Goal: Task Accomplishment & Management: Complete application form

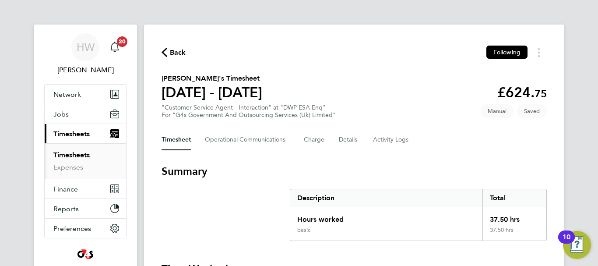
click at [465, 118] on section "Harish Duraisamy Saravanan's Timesheet 22 - 28 Sept 2025 £624. 75 "Customer Ser…" at bounding box center [355, 96] width 386 height 46
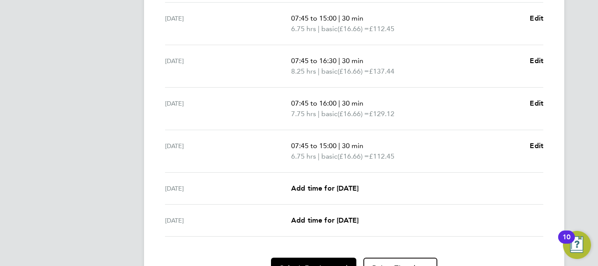
scroll to position [374, 0]
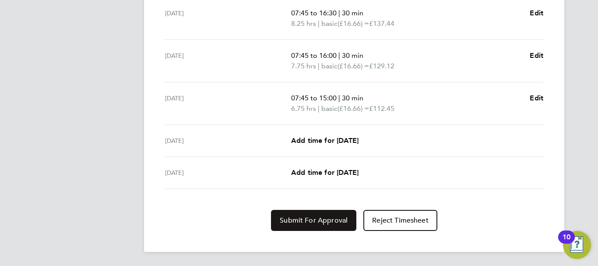
click at [321, 222] on span "Submit For Approval" at bounding box center [314, 220] width 68 height 9
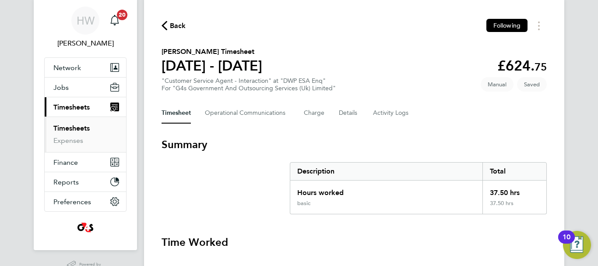
scroll to position [18, 0]
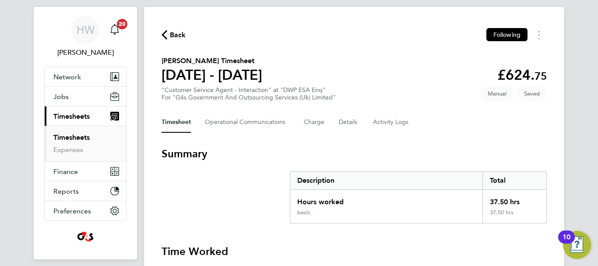
click at [177, 28] on div "Back Following" at bounding box center [355, 35] width 386 height 14
click at [170, 34] on span "Back" at bounding box center [174, 34] width 25 height 8
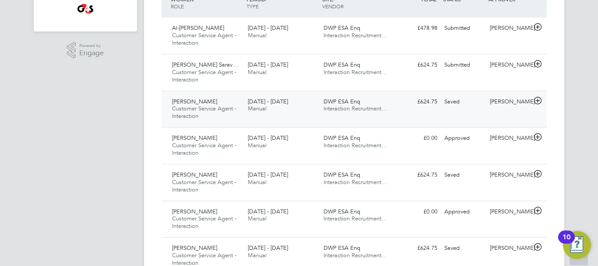
click at [540, 103] on icon at bounding box center [538, 100] width 11 height 7
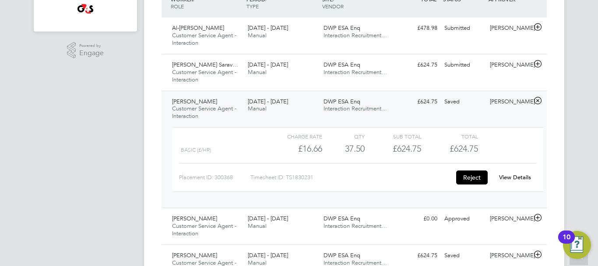
click at [471, 177] on button "Reject" at bounding box center [472, 177] width 32 height 14
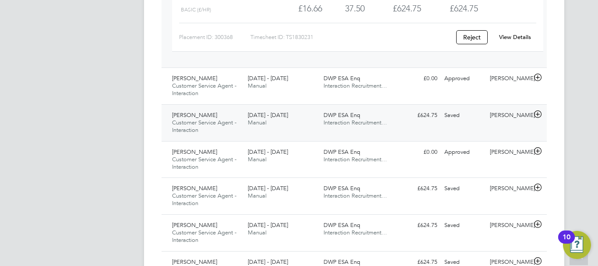
click at [539, 114] on icon at bounding box center [538, 114] width 11 height 7
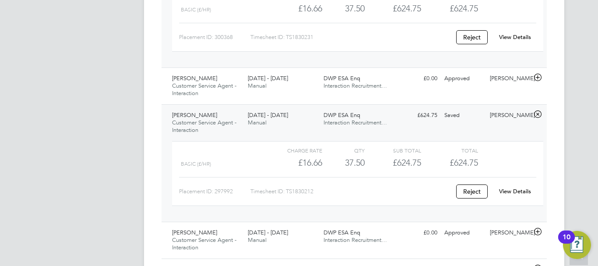
click at [515, 194] on link "View Details" at bounding box center [515, 191] width 32 height 7
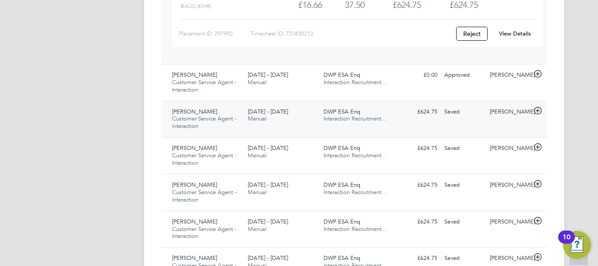
click at [537, 110] on icon at bounding box center [538, 110] width 11 height 7
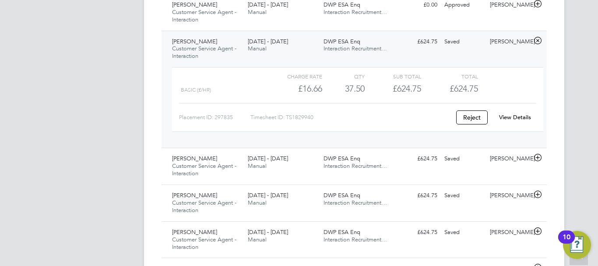
click at [521, 117] on link "View Details" at bounding box center [515, 116] width 32 height 7
click at [540, 157] on icon at bounding box center [538, 157] width 11 height 7
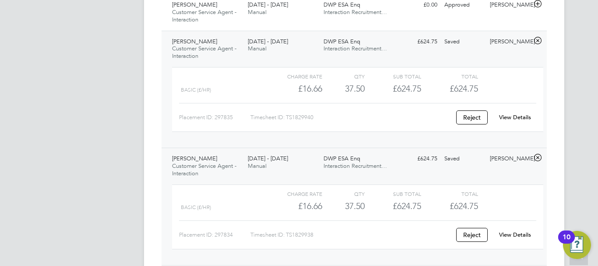
click at [522, 233] on link "View Details" at bounding box center [515, 234] width 32 height 7
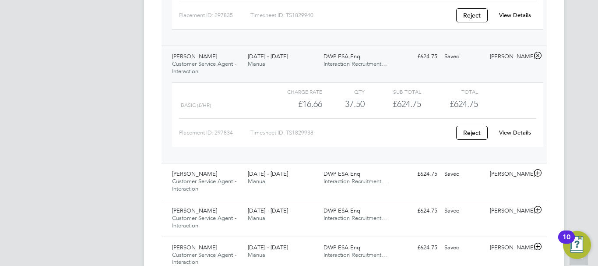
scroll to position [718, 0]
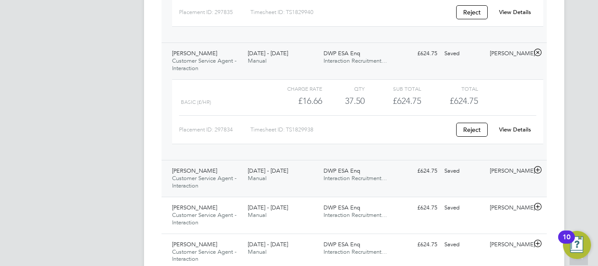
click at [540, 166] on icon at bounding box center [538, 169] width 11 height 7
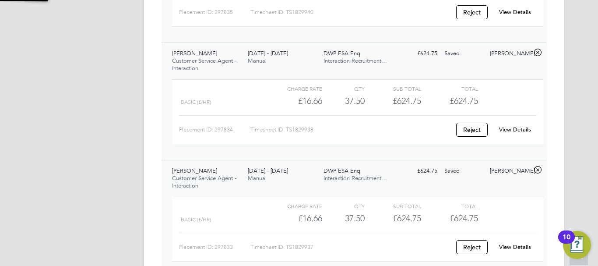
scroll to position [15, 85]
click at [526, 247] on link "View Details" at bounding box center [515, 246] width 32 height 7
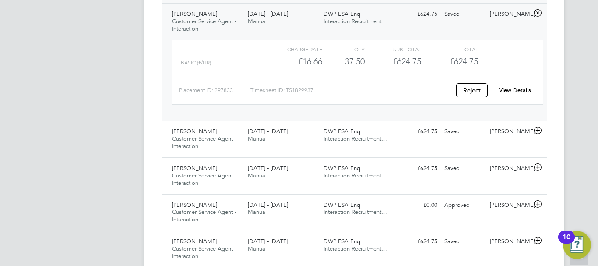
scroll to position [876, 0]
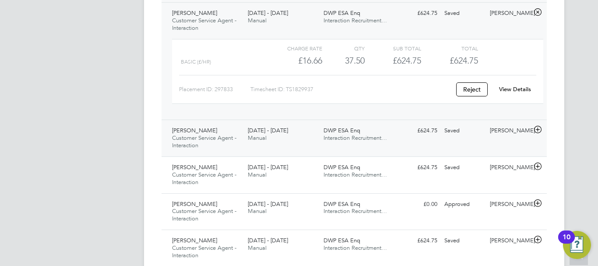
click at [536, 132] on icon at bounding box center [538, 129] width 11 height 7
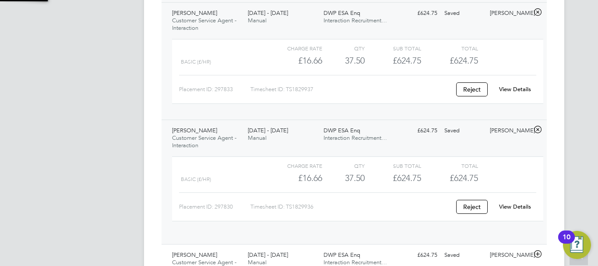
scroll to position [15, 85]
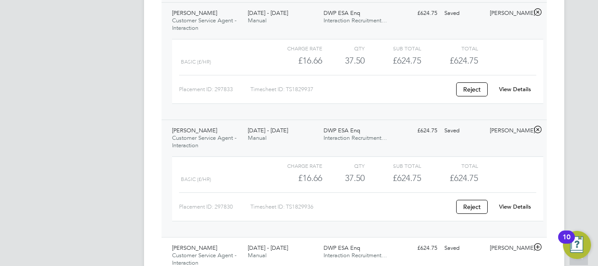
click at [519, 207] on link "View Details" at bounding box center [515, 206] width 32 height 7
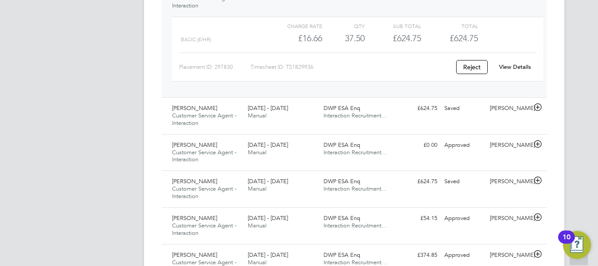
scroll to position [1016, 0]
click at [538, 103] on icon at bounding box center [538, 106] width 11 height 7
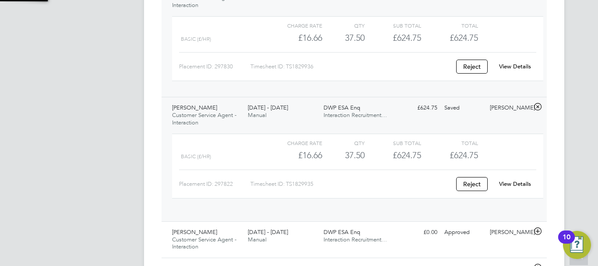
scroll to position [15, 85]
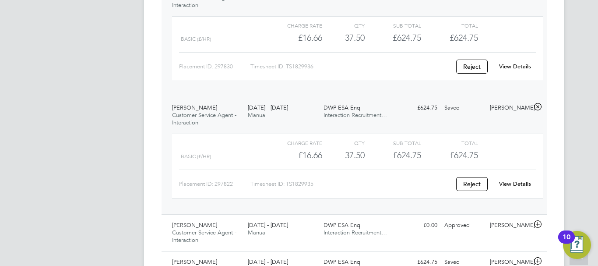
click at [524, 184] on link "View Details" at bounding box center [515, 183] width 32 height 7
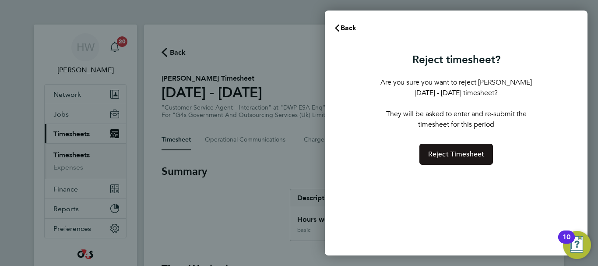
click at [447, 153] on span "Reject Timesheet" at bounding box center [456, 154] width 57 height 9
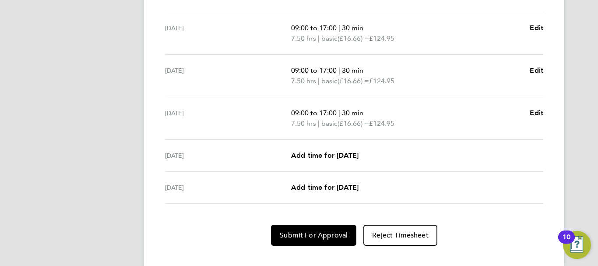
scroll to position [374, 0]
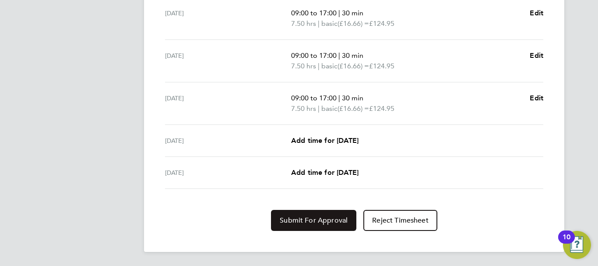
click at [326, 227] on button "Submit For Approval" at bounding box center [313, 220] width 85 height 21
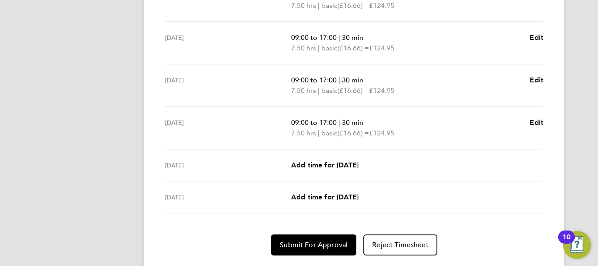
scroll to position [374, 0]
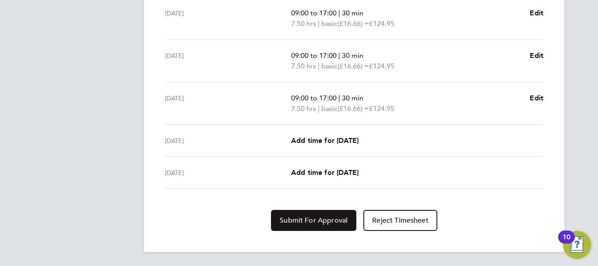
click at [339, 222] on span "Submit For Approval" at bounding box center [314, 220] width 68 height 9
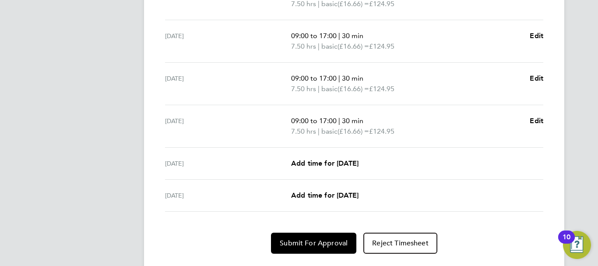
scroll to position [374, 0]
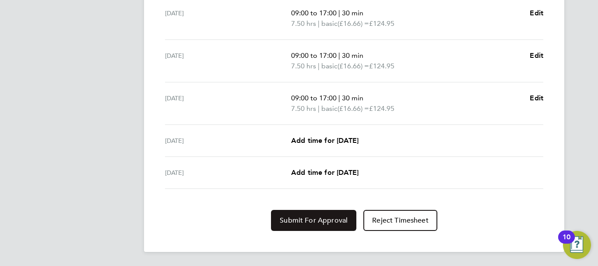
click at [340, 221] on span "Submit For Approval" at bounding box center [314, 220] width 68 height 9
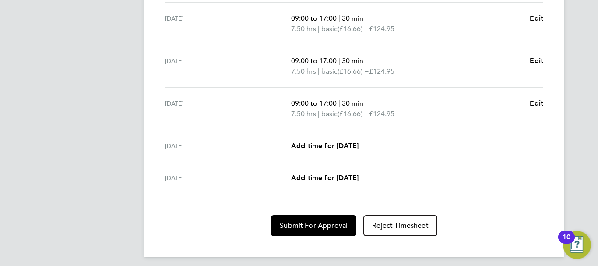
scroll to position [374, 0]
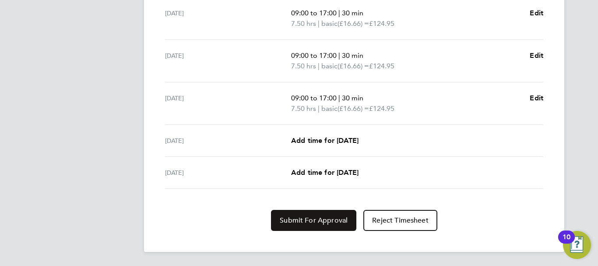
click at [300, 219] on span "Submit For Approval" at bounding box center [314, 220] width 68 height 9
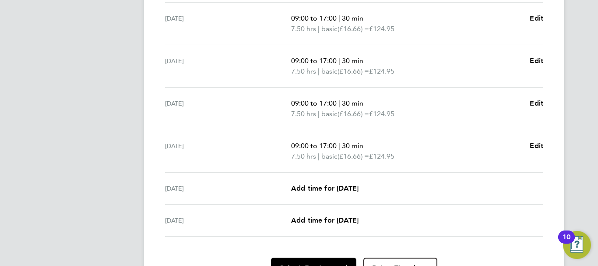
scroll to position [344, 0]
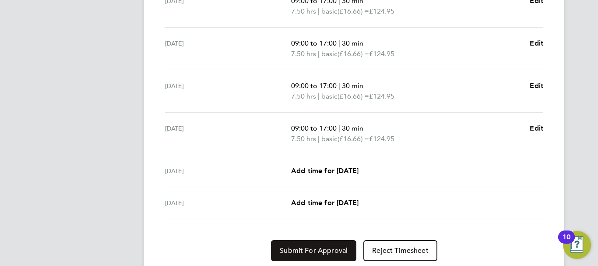
click at [330, 248] on span "Submit For Approval" at bounding box center [314, 250] width 68 height 9
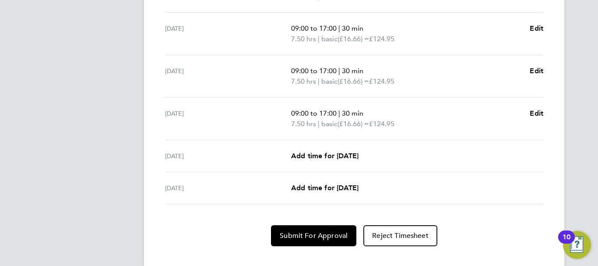
scroll to position [374, 0]
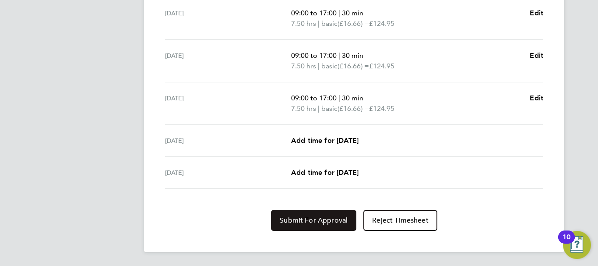
click at [326, 220] on span "Submit For Approval" at bounding box center [314, 220] width 68 height 9
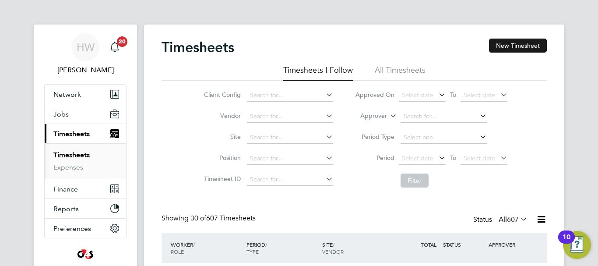
click at [513, 49] on button "New Timesheet" at bounding box center [518, 46] width 58 height 14
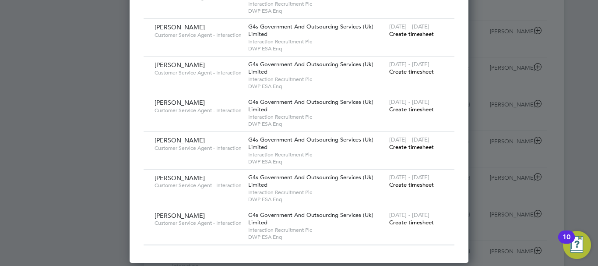
click at [412, 146] on span "Create timesheet" at bounding box center [411, 146] width 45 height 7
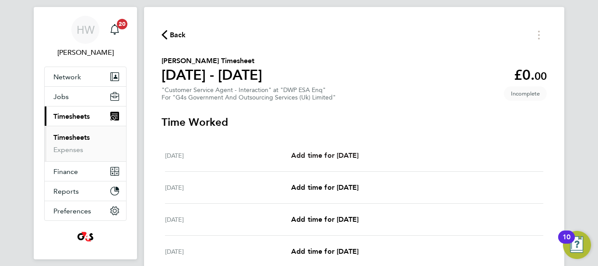
click at [343, 158] on span "Add time for Mon 22 Sep" at bounding box center [324, 155] width 67 height 8
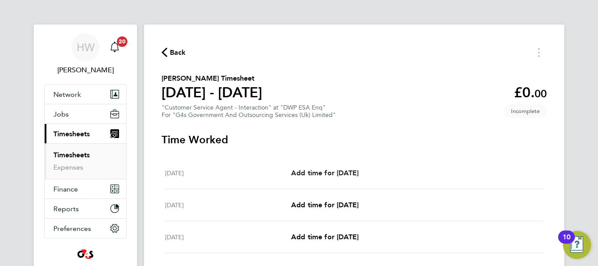
select select "30"
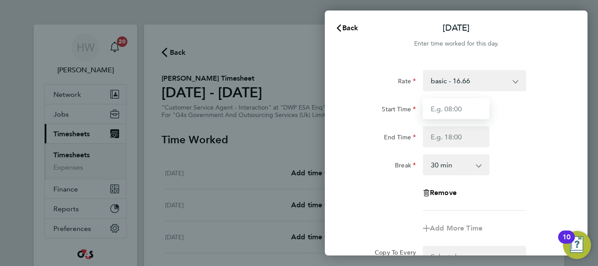
click at [439, 107] on input "Start Time" at bounding box center [456, 108] width 67 height 21
type input "07:45"
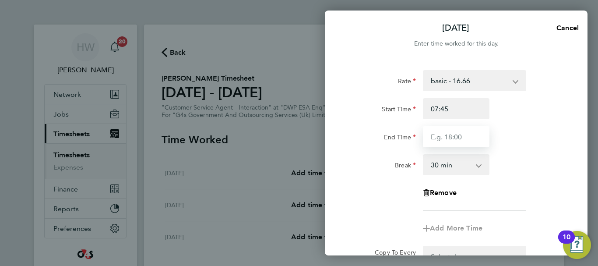
click at [440, 135] on input "End Time" at bounding box center [456, 136] width 67 height 21
type input "16:00"
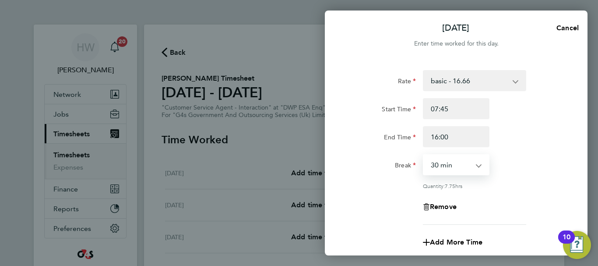
select select "15"
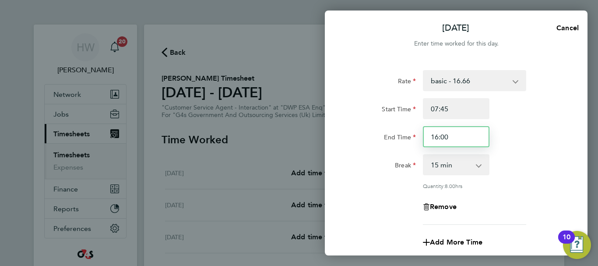
click at [445, 135] on input "16:00" at bounding box center [456, 136] width 67 height 21
type input "16:15"
click at [545, 123] on div "Start Time 07:45 End Time 16:15" at bounding box center [456, 122] width 221 height 49
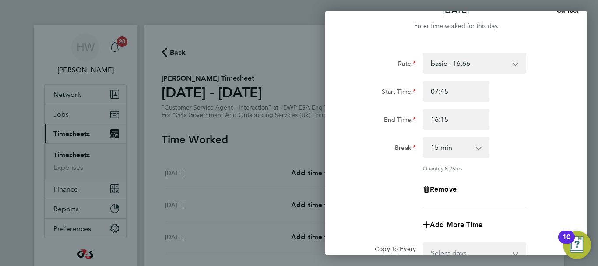
click at [482, 149] on app-icon-cross-button at bounding box center [483, 147] width 11 height 19
click at [478, 149] on app-icon-cross-button at bounding box center [483, 147] width 11 height 19
click at [456, 144] on select "0 min 15 min 30 min 45 min 60 min 75 min 90 min" at bounding box center [451, 147] width 54 height 19
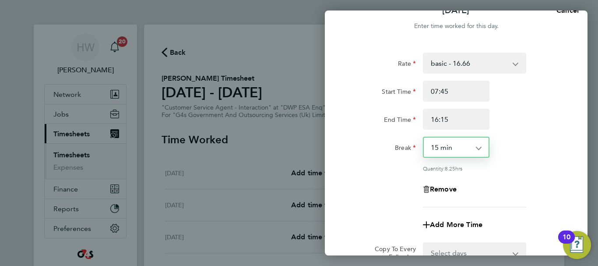
select select "30"
click at [424, 138] on select "0 min 15 min 30 min 45 min 60 min 75 min 90 min" at bounding box center [451, 147] width 54 height 19
click at [524, 172] on div "Rate basic - 16.66 System Issue Not Paid Annual Leave x1.5 - 24.73 Bank Holiday…" at bounding box center [457, 130] width 214 height 155
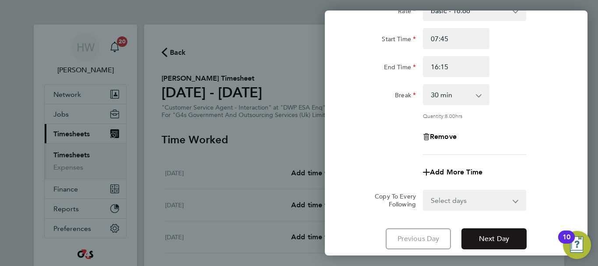
click at [488, 235] on span "Next Day" at bounding box center [494, 238] width 30 height 9
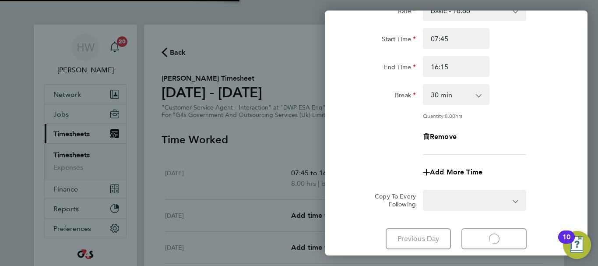
select select "30"
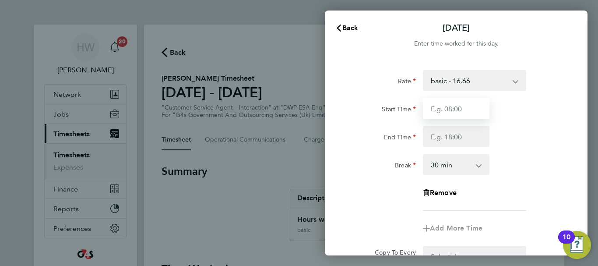
click at [453, 116] on input "Start Time" at bounding box center [456, 108] width 67 height 21
type input "07:45"
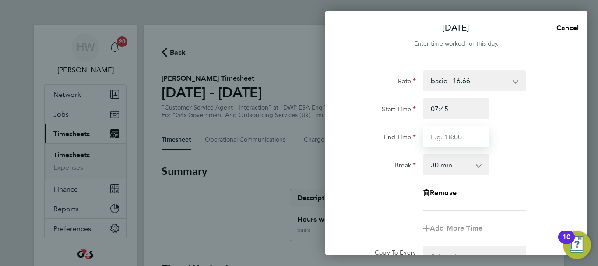
click at [451, 144] on input "End Time" at bounding box center [456, 136] width 67 height 21
type input "15:00"
click at [523, 152] on div "Rate basic - 16.66 System Issue Not Paid Annual Leave x1.5 - 24.73 Bank Holiday…" at bounding box center [457, 140] width 214 height 141
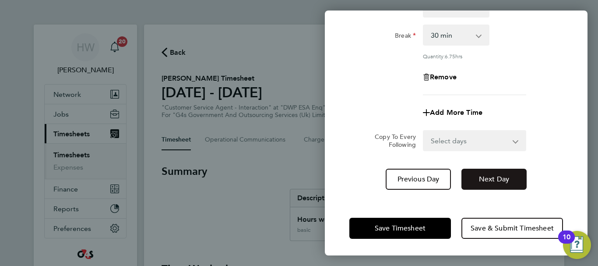
click at [489, 173] on button "Next Day" at bounding box center [494, 179] width 65 height 21
select select "30"
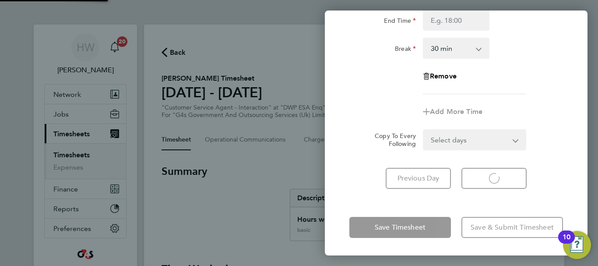
select select "30"
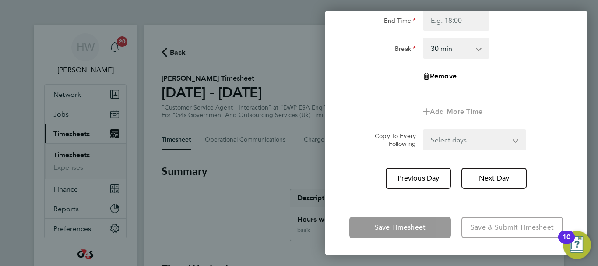
click at [543, 91] on div "Rate basic - 16.66 System Issue Not Paid Annual Leave x1.5 - 24.73 Bank Holiday…" at bounding box center [457, 24] width 214 height 141
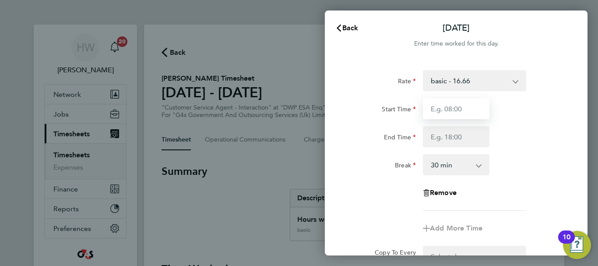
click at [460, 106] on input "Start Time" at bounding box center [456, 108] width 67 height 21
type input "07:45"
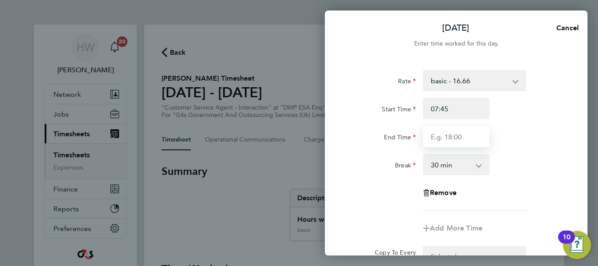
click at [459, 129] on input "End Time" at bounding box center [456, 136] width 67 height 21
type input "16:30"
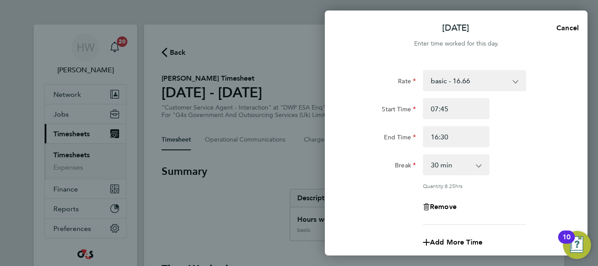
click at [542, 145] on div "End Time 16:30" at bounding box center [456, 136] width 221 height 21
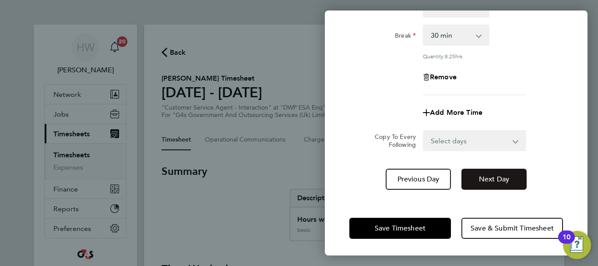
click at [499, 180] on span "Next Day" at bounding box center [494, 179] width 30 height 9
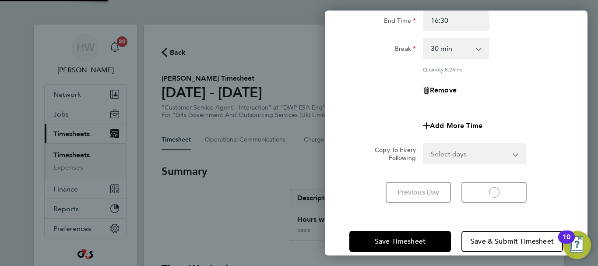
select select "30"
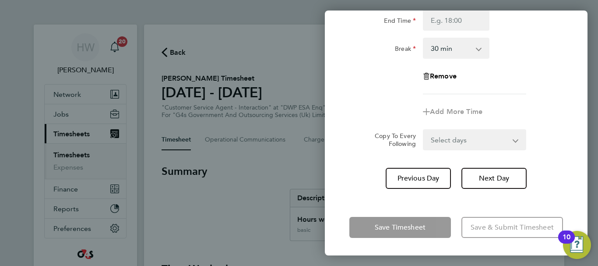
click at [539, 92] on div "Rate basic - 16.66 System Issue Not Paid Annual Leave x1.5 - 24.73 Bank Holiday…" at bounding box center [457, 24] width 214 height 141
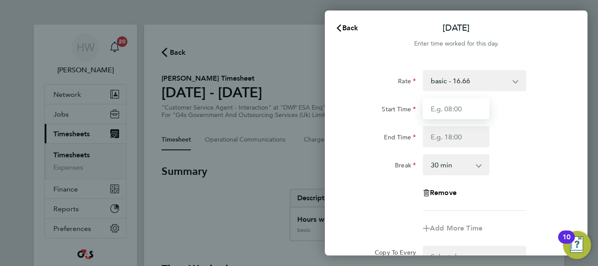
click at [442, 115] on input "Start Time" at bounding box center [456, 108] width 67 height 21
type input "07:45"
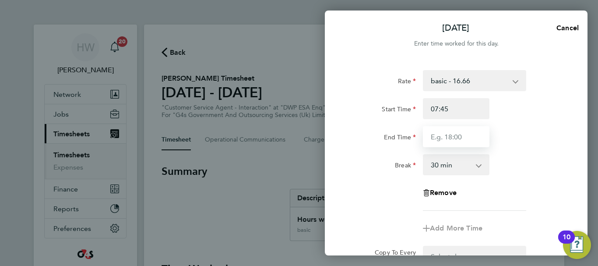
click at [442, 132] on input "End Time" at bounding box center [456, 136] width 67 height 21
type input "16:00"
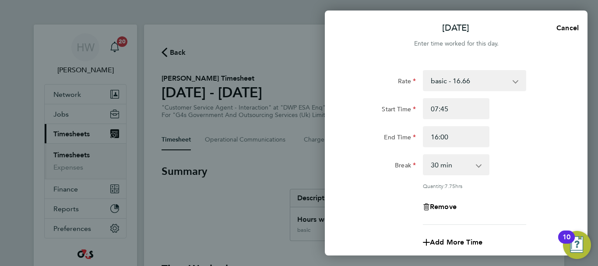
click at [533, 150] on div "Rate basic - 16.66 System Issue Not Paid Annual Leave x1.5 - 24.73 Bank Holiday…" at bounding box center [457, 147] width 214 height 155
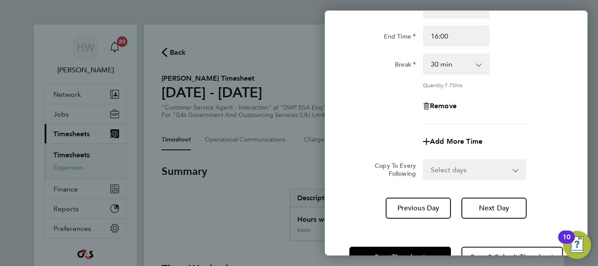
scroll to position [105, 0]
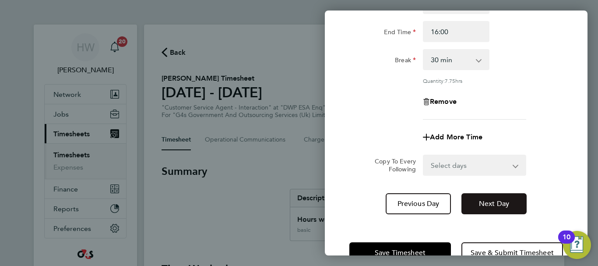
click at [488, 206] on span "Next Day" at bounding box center [494, 203] width 30 height 9
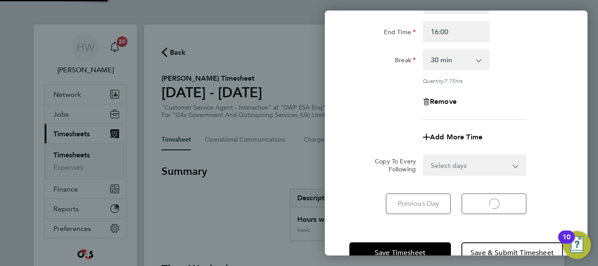
select select "30"
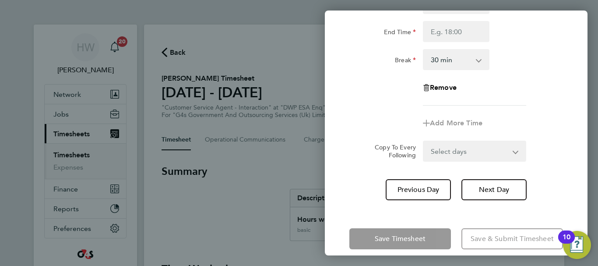
click at [534, 81] on div "Remove" at bounding box center [456, 87] width 221 height 21
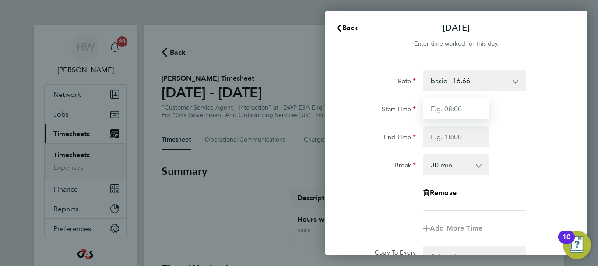
click at [452, 110] on input "Start Time" at bounding box center [456, 108] width 67 height 21
type input "07:45"
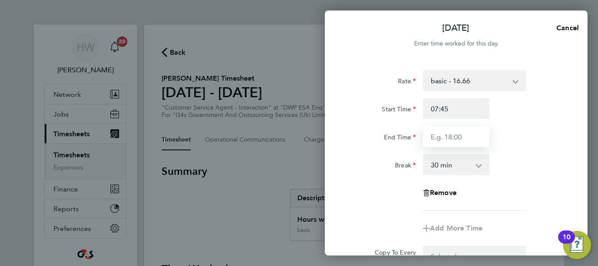
click at [450, 132] on input "End Time" at bounding box center [456, 136] width 67 height 21
type input "15:00"
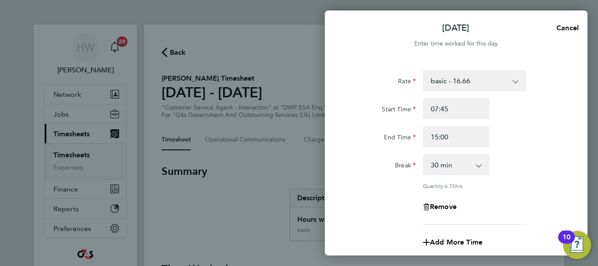
click at [528, 139] on div "End Time 15:00" at bounding box center [456, 136] width 221 height 21
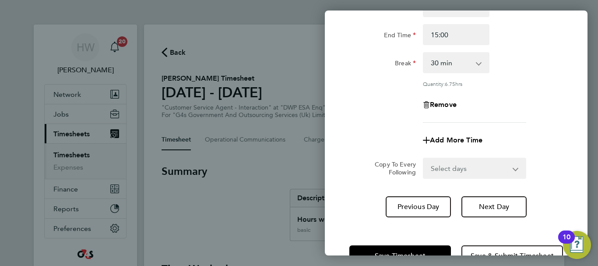
scroll to position [130, 0]
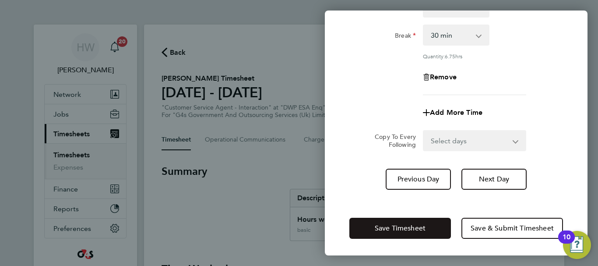
click at [437, 229] on button "Save Timesheet" at bounding box center [401, 228] width 102 height 21
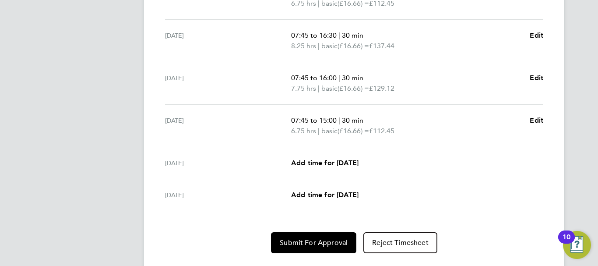
scroll to position [374, 0]
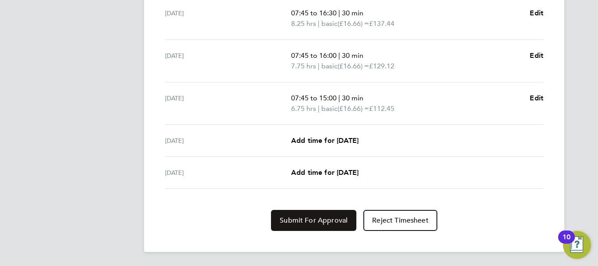
click at [326, 223] on span "Submit For Approval" at bounding box center [314, 220] width 68 height 9
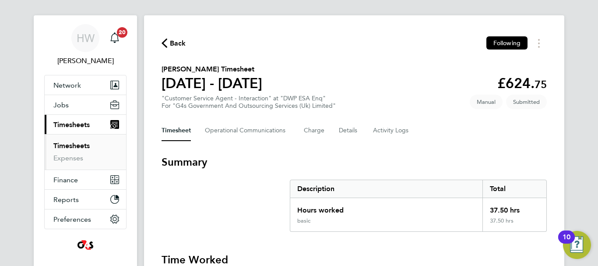
scroll to position [0, 0]
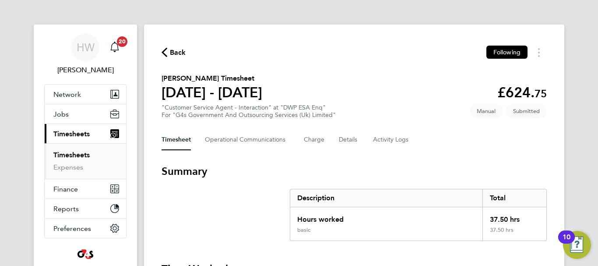
click at [69, 153] on link "Timesheets" at bounding box center [71, 155] width 36 height 8
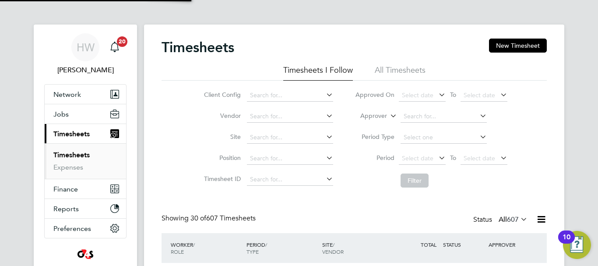
scroll to position [29, 76]
click at [534, 42] on button "New Timesheet" at bounding box center [518, 46] width 58 height 14
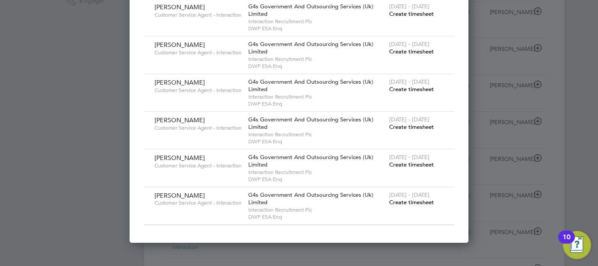
click at [404, 204] on span "Create timesheet" at bounding box center [411, 201] width 45 height 7
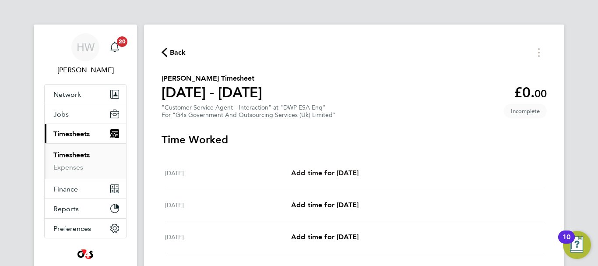
click at [345, 175] on span "Add time for Mon 22 Sep" at bounding box center [324, 173] width 67 height 8
select select "30"
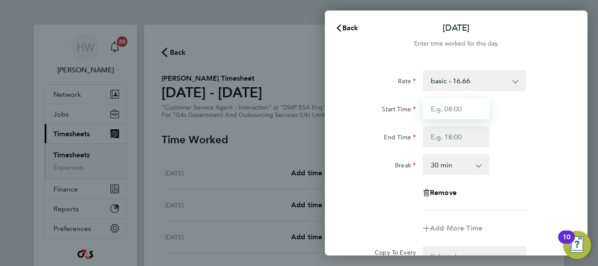
click at [442, 107] on input "Start Time" at bounding box center [456, 108] width 67 height 21
type input "07:45"
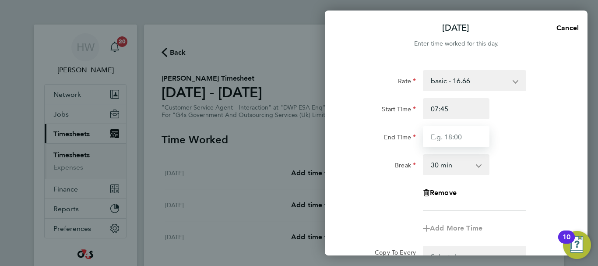
click at [443, 134] on input "End Time" at bounding box center [456, 136] width 67 height 21
type input "16:15"
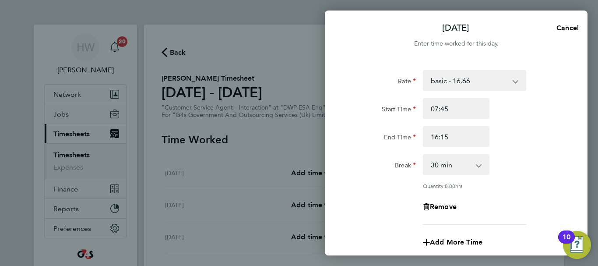
click at [556, 145] on div "End Time 16:15" at bounding box center [456, 136] width 221 height 21
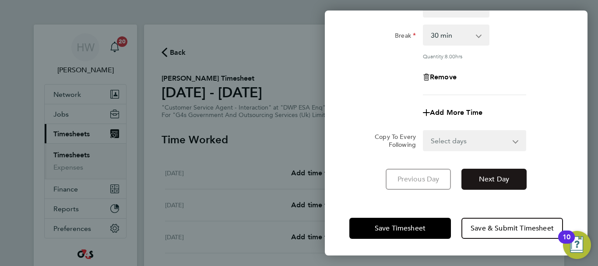
click at [509, 176] on span "Next Day" at bounding box center [494, 179] width 30 height 9
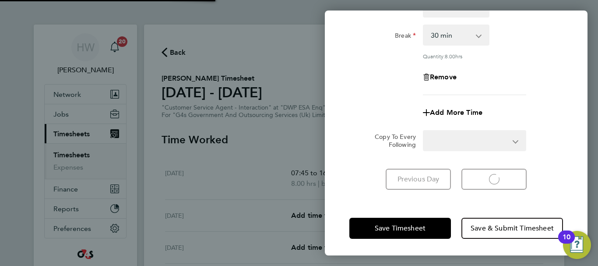
select select "30"
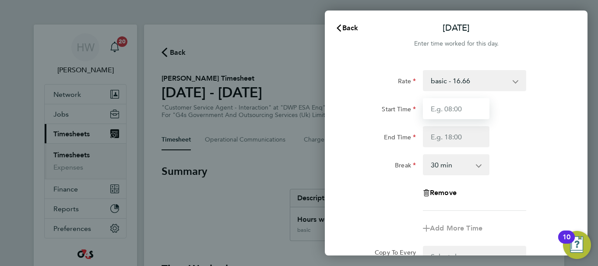
click at [444, 113] on input "Start Time" at bounding box center [456, 108] width 67 height 21
type input "07:45"
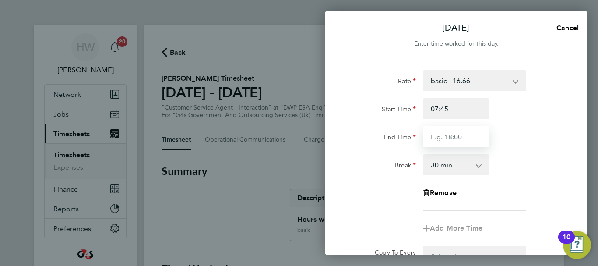
click at [441, 134] on input "End Time" at bounding box center [456, 136] width 67 height 21
type input "15:00"
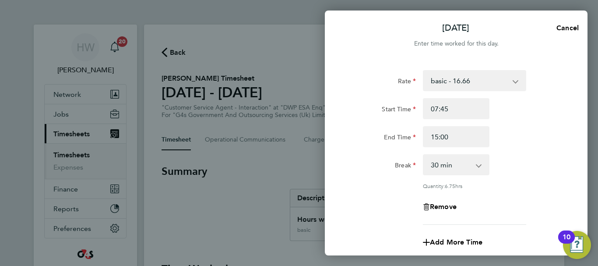
click at [514, 145] on div "End Time 15:00" at bounding box center [456, 136] width 221 height 21
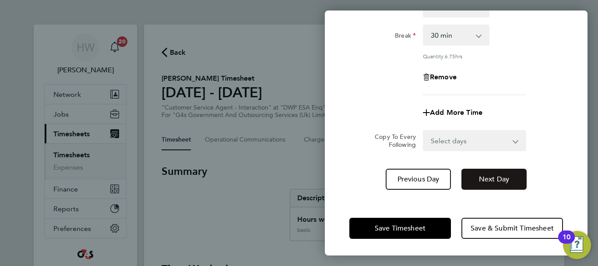
click at [487, 179] on span "Next Day" at bounding box center [494, 179] width 30 height 9
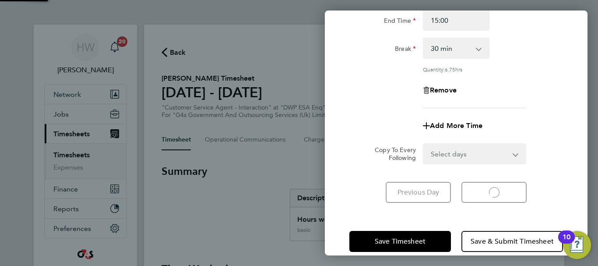
select select "30"
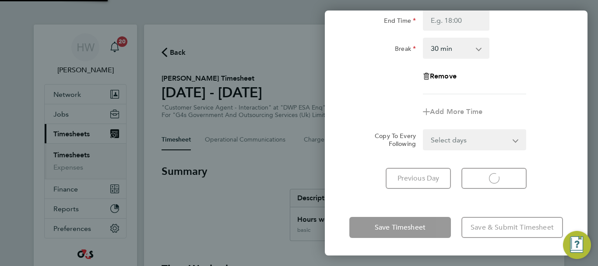
select select "30"
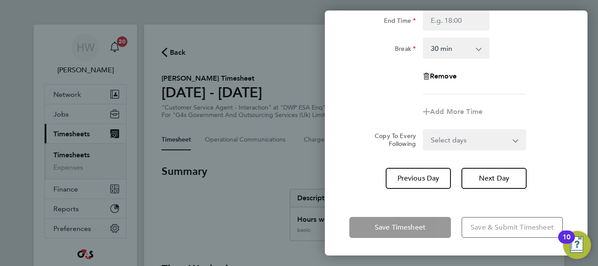
click at [535, 83] on div "Remove" at bounding box center [456, 76] width 221 height 21
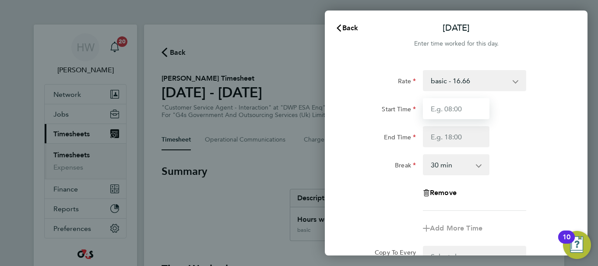
click at [436, 110] on input "Start Time" at bounding box center [456, 108] width 67 height 21
type input "07:45"
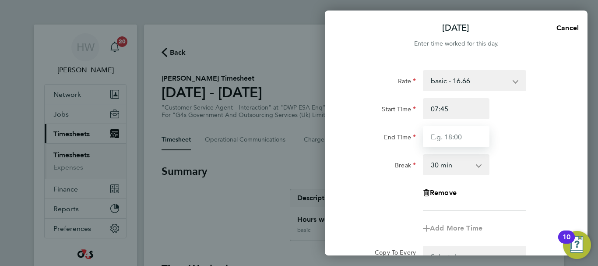
click at [439, 137] on input "End Time" at bounding box center [456, 136] width 67 height 21
type input "16:30"
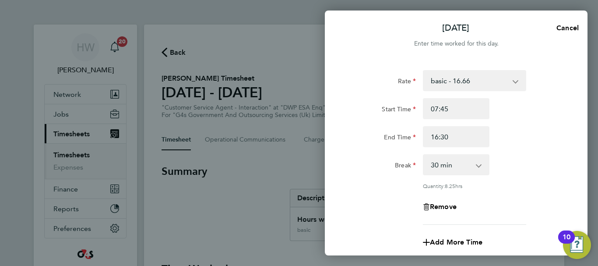
click at [552, 126] on div "End Time 16:30" at bounding box center [456, 136] width 221 height 21
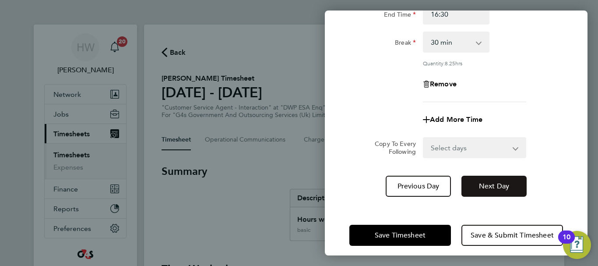
click at [494, 186] on span "Next Day" at bounding box center [494, 186] width 30 height 9
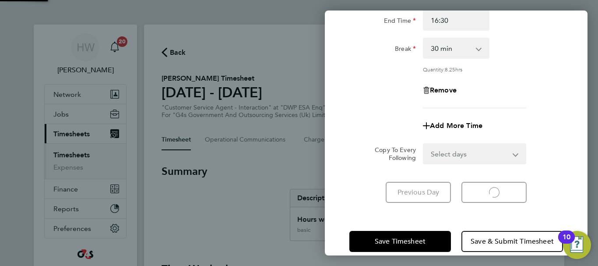
select select "30"
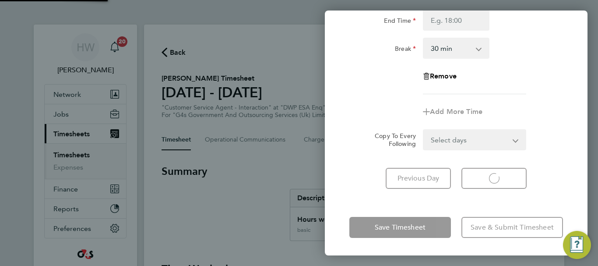
select select "30"
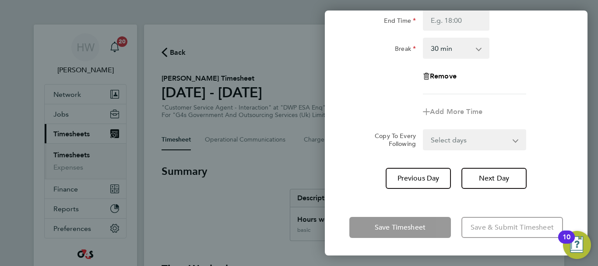
click at [545, 72] on div "Remove" at bounding box center [456, 76] width 221 height 21
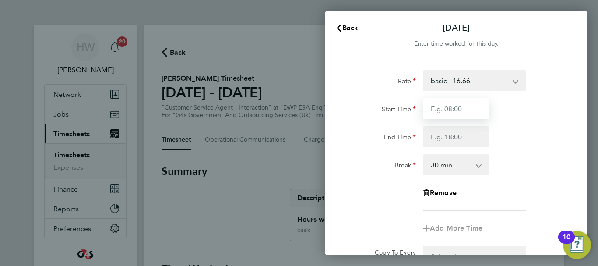
click at [450, 109] on input "Start Time" at bounding box center [456, 108] width 67 height 21
type input "07:45"
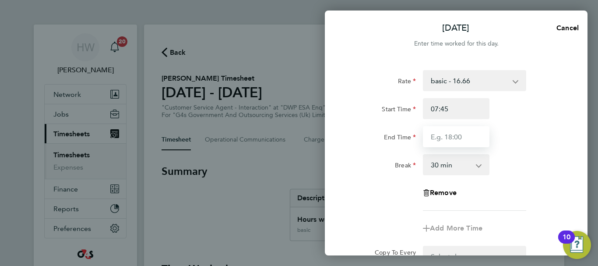
click at [448, 136] on input "End Time" at bounding box center [456, 136] width 67 height 21
type input "16:00"
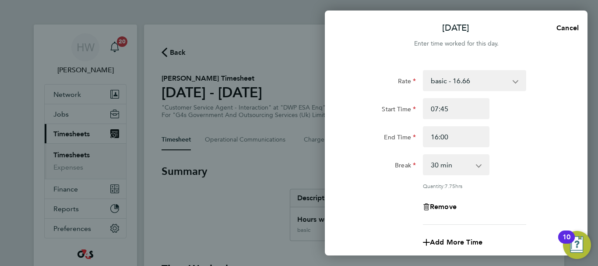
click at [532, 163] on div "Break 0 min 15 min 30 min 45 min 60 min 75 min 90 min" at bounding box center [456, 164] width 221 height 21
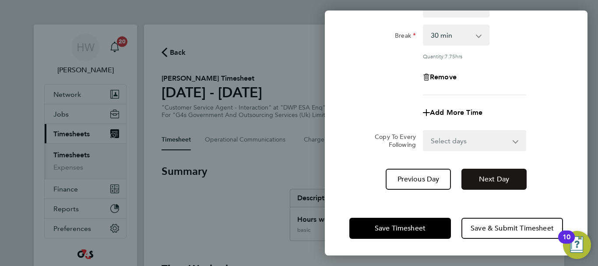
click at [479, 173] on button "Next Day" at bounding box center [494, 179] width 65 height 21
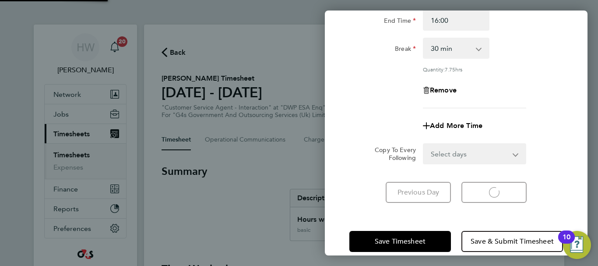
select select "30"
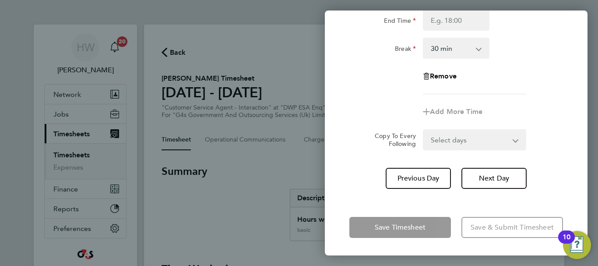
click at [552, 87] on div "Rate basic - 16.66 Bank Holiday System Issue Not Paid Sick x2 - 32.79 x1.5 - 24…" at bounding box center [457, 24] width 214 height 141
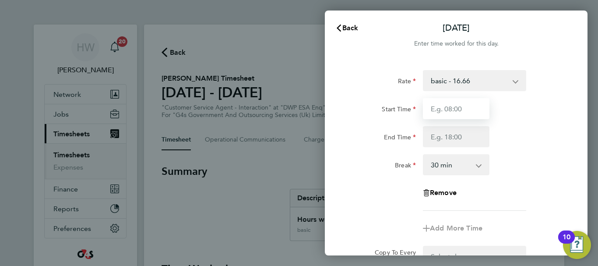
click at [459, 116] on input "Start Time" at bounding box center [456, 108] width 67 height 21
type input "07:45"
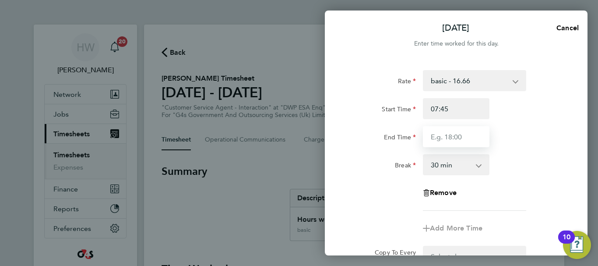
click at [459, 140] on input "End Time" at bounding box center [456, 136] width 67 height 21
type input "15:00"
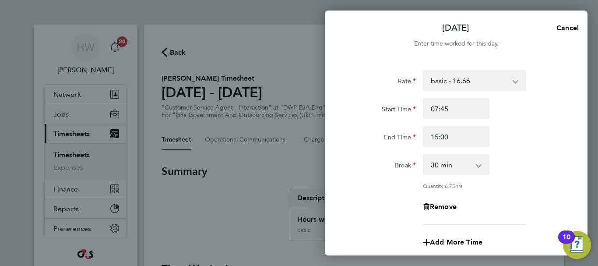
click at [552, 125] on div "Start Time 07:45 End Time 15:00" at bounding box center [456, 122] width 221 height 49
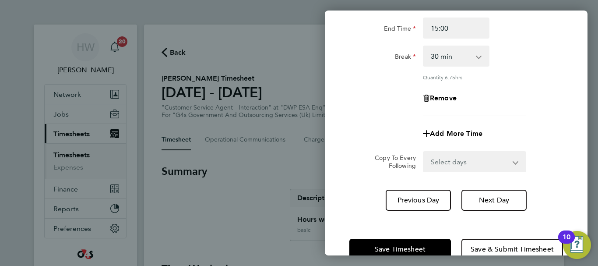
scroll to position [130, 0]
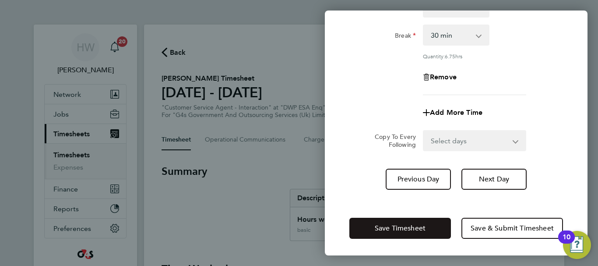
click at [419, 230] on span "Save Timesheet" at bounding box center [400, 228] width 51 height 9
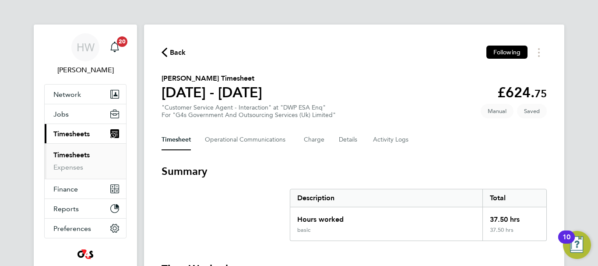
click at [403, 111] on section "Jeremiah Fakolade's Timesheet 22 - 28 Sept 2025 £624. 75 "Customer Service Agen…" at bounding box center [355, 96] width 386 height 46
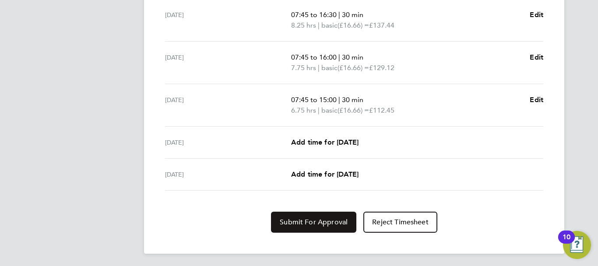
scroll to position [374, 0]
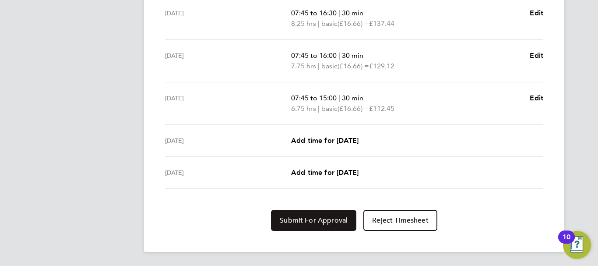
click at [312, 219] on span "Submit For Approval" at bounding box center [314, 220] width 68 height 9
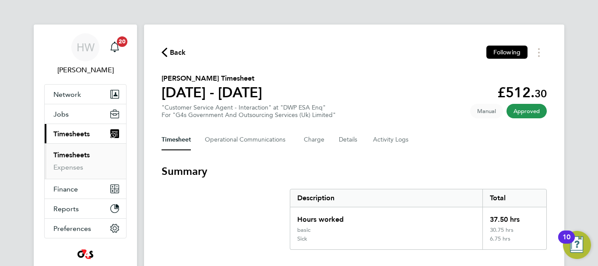
click at [64, 133] on span "Timesheets" at bounding box center [71, 134] width 36 height 8
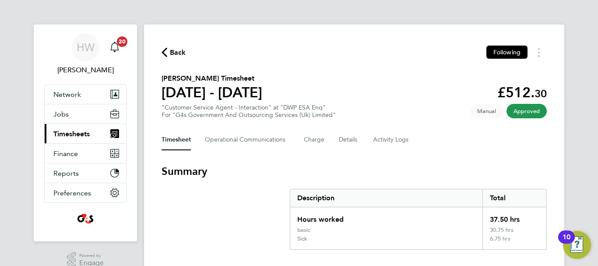
click at [67, 135] on span "Timesheets" at bounding box center [71, 134] width 36 height 8
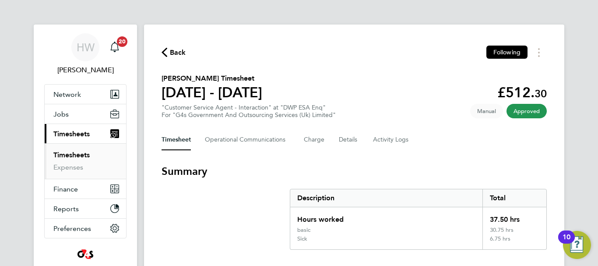
click at [71, 152] on link "Timesheets" at bounding box center [71, 155] width 36 height 8
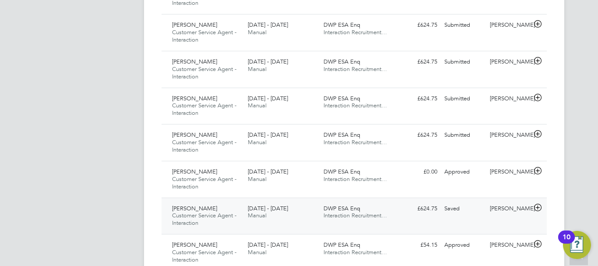
click at [540, 206] on icon at bounding box center [538, 207] width 11 height 7
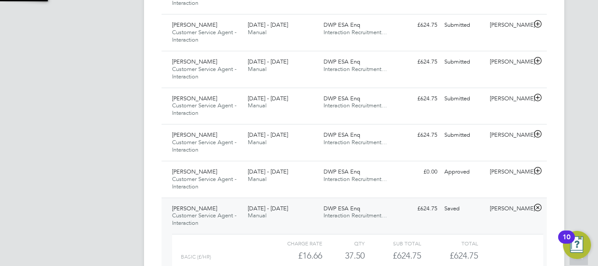
scroll to position [15, 85]
click at [575, 166] on div "HW [PERSON_NAME] Notifications 20 Applications: Network Sites Workers Jobs Posi…" at bounding box center [299, 172] width 598 height 1501
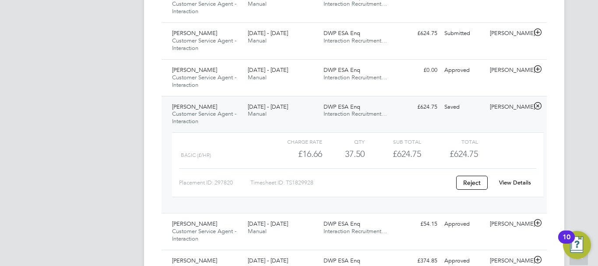
scroll to position [683, 0]
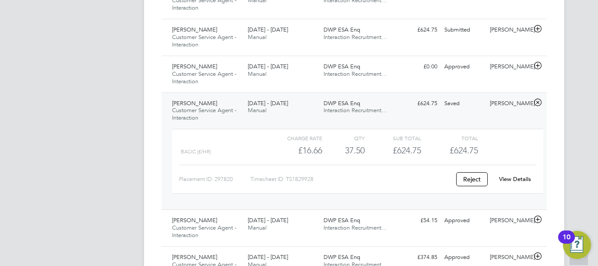
click at [510, 180] on link "View Details" at bounding box center [515, 178] width 32 height 7
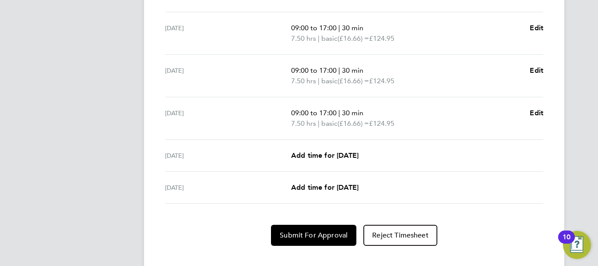
scroll to position [374, 0]
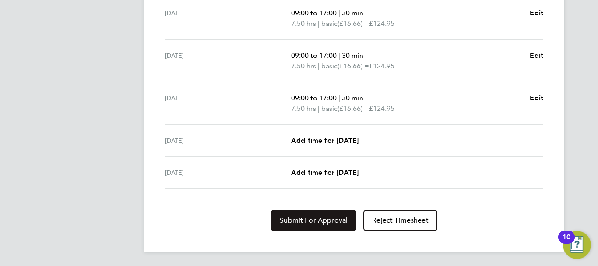
click at [310, 212] on button "Submit For Approval" at bounding box center [313, 220] width 85 height 21
